Goal: Download file/media

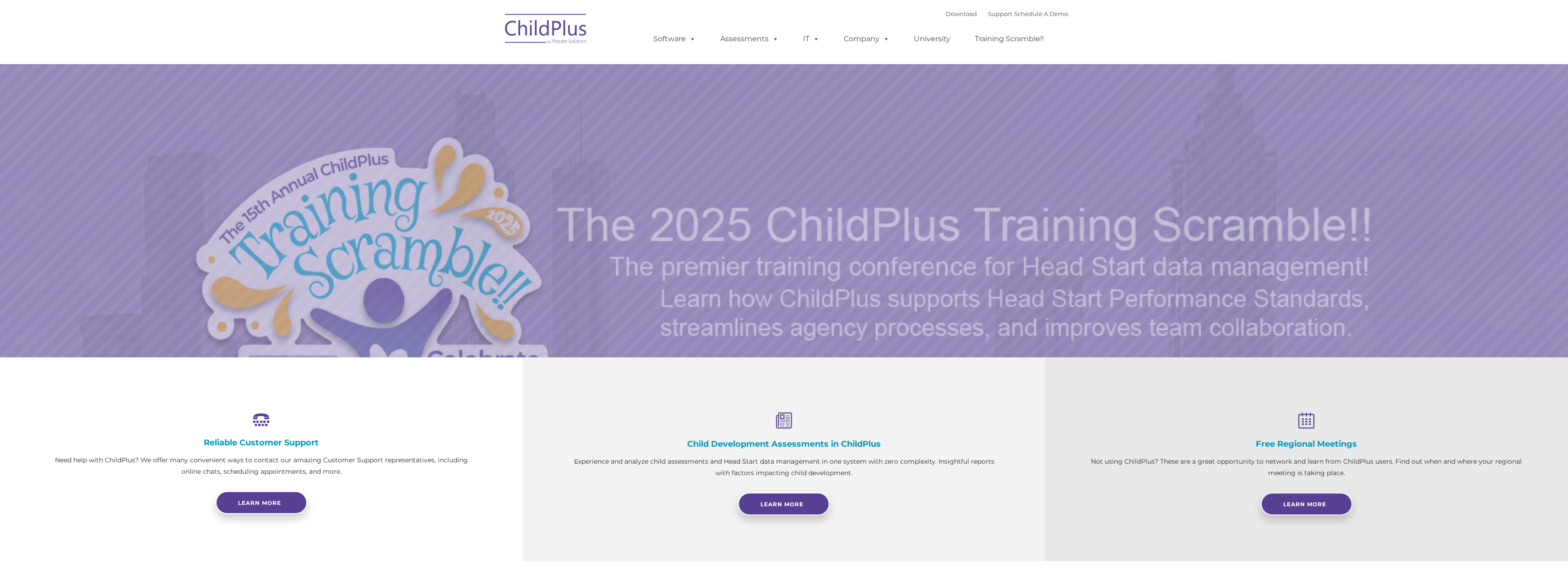
select select "MEDIUM"
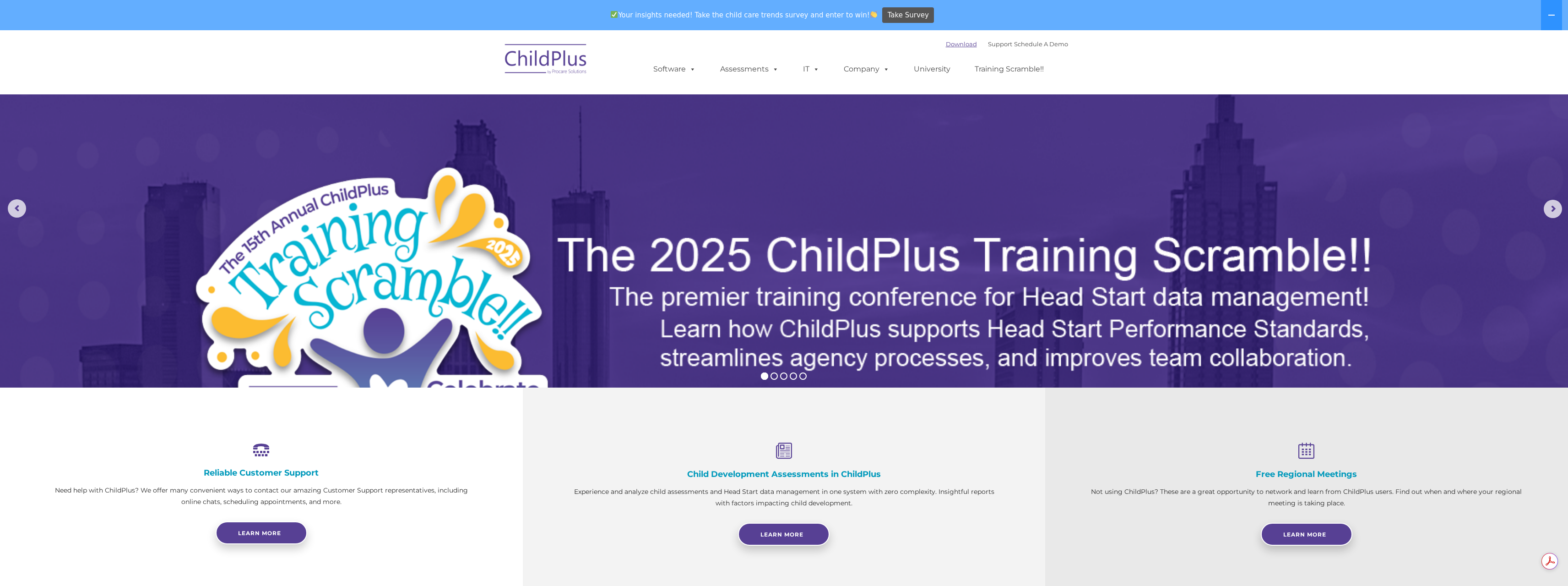
click at [947, 43] on link "Download" at bounding box center [961, 44] width 31 height 7
click at [558, 55] on img at bounding box center [546, 60] width 91 height 46
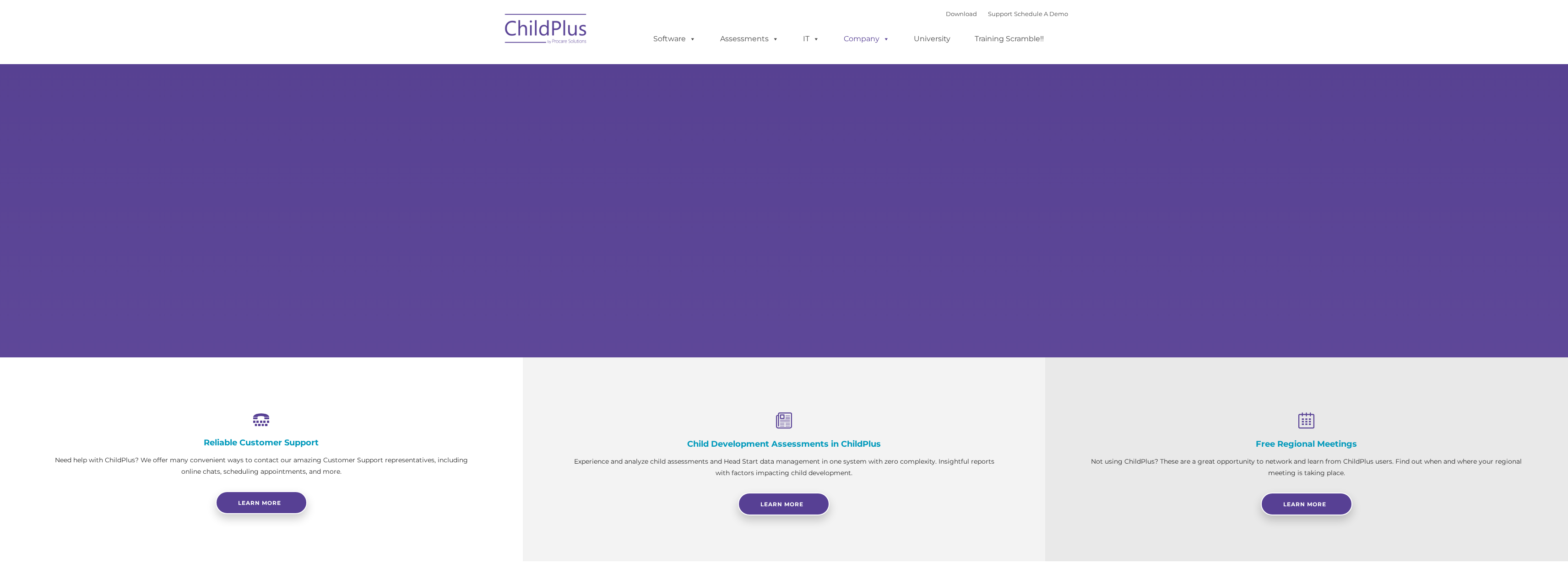
select select "MEDIUM"
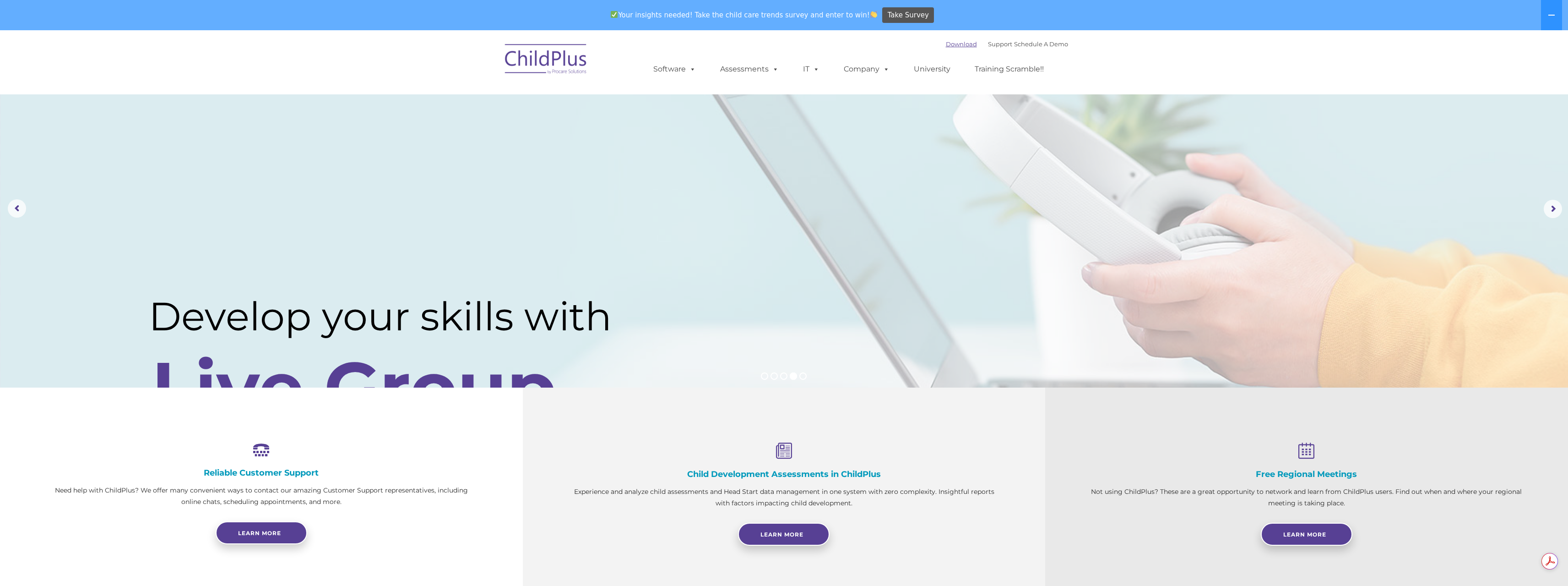
click at [946, 43] on link "Download" at bounding box center [961, 44] width 31 height 7
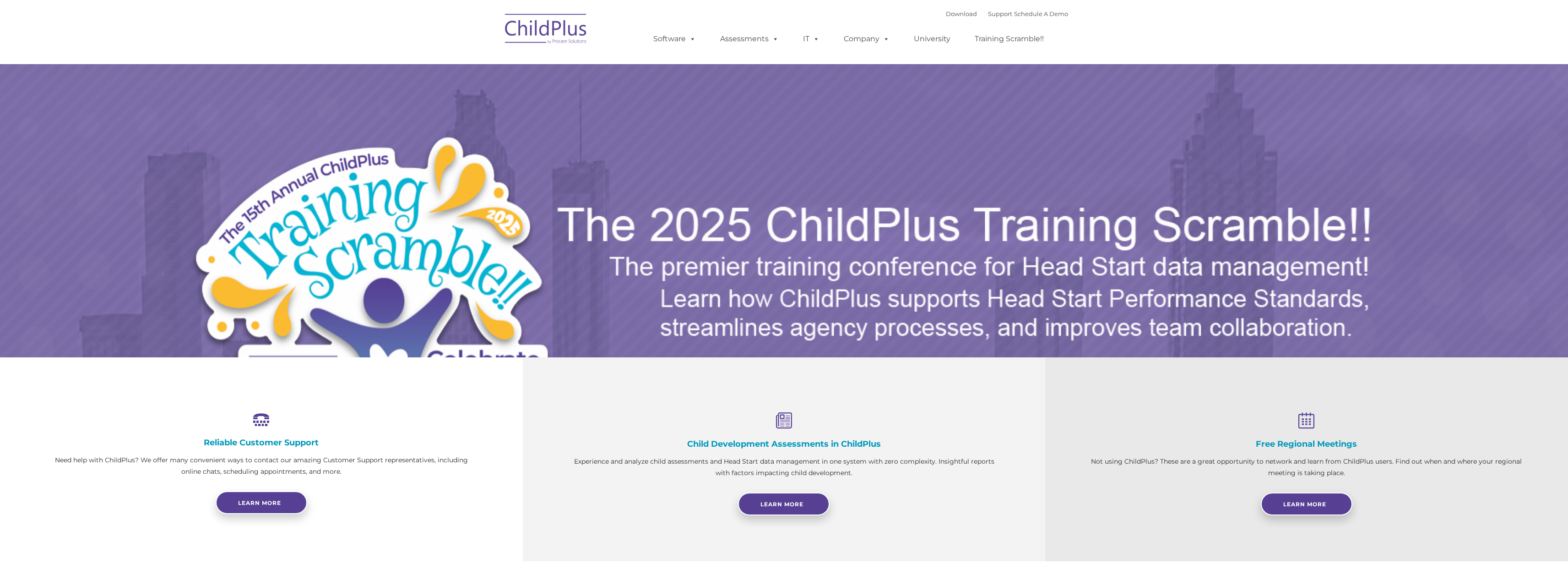
select select "MEDIUM"
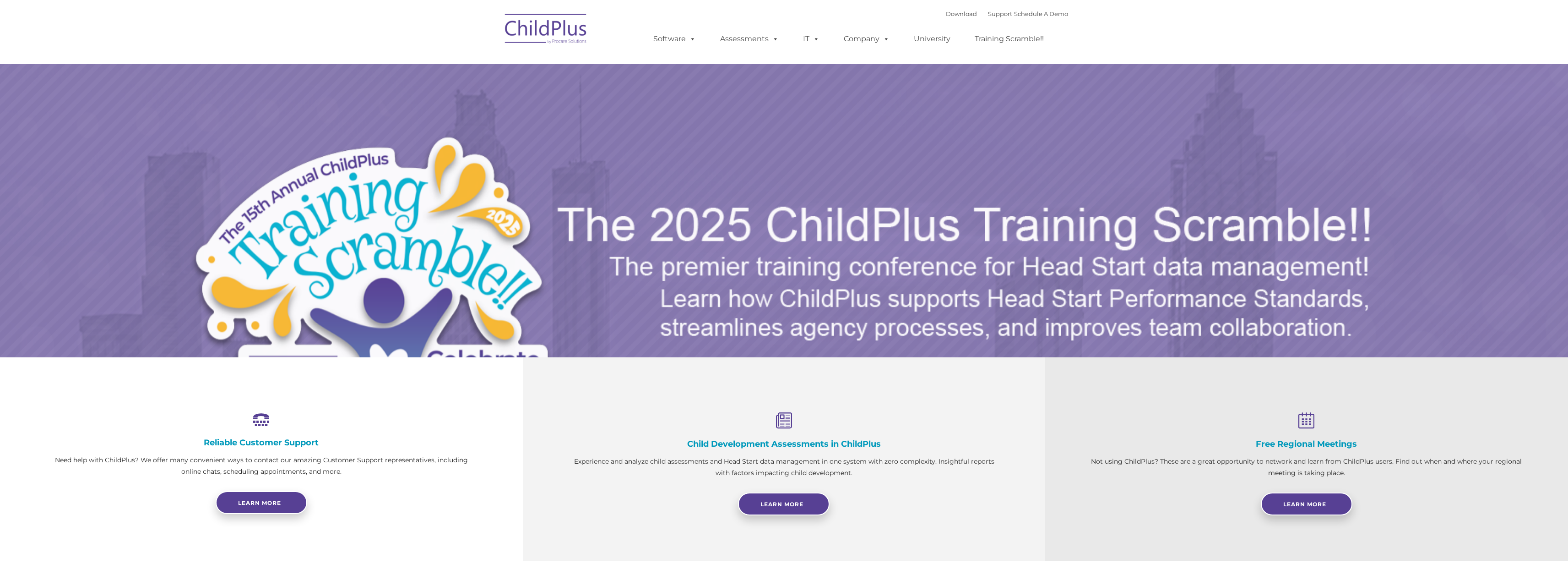
select select "MEDIUM"
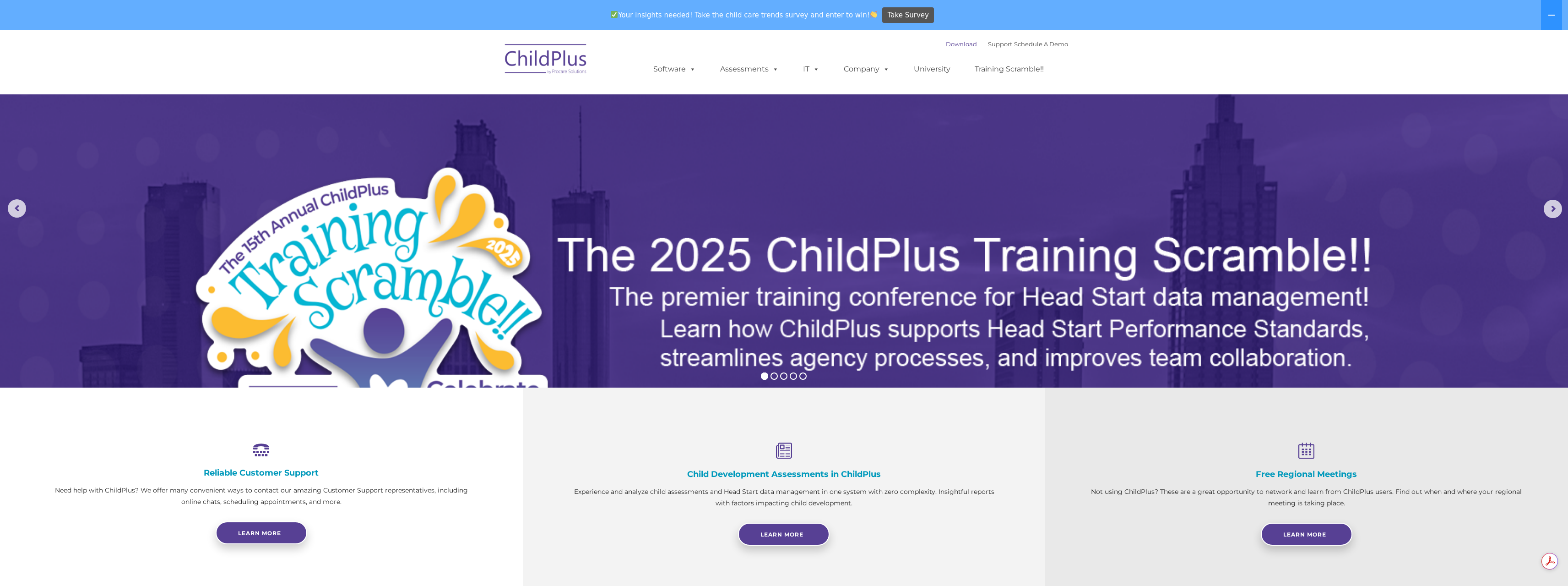
click at [946, 45] on link "Download" at bounding box center [961, 44] width 31 height 7
